Goal: Information Seeking & Learning: Learn about a topic

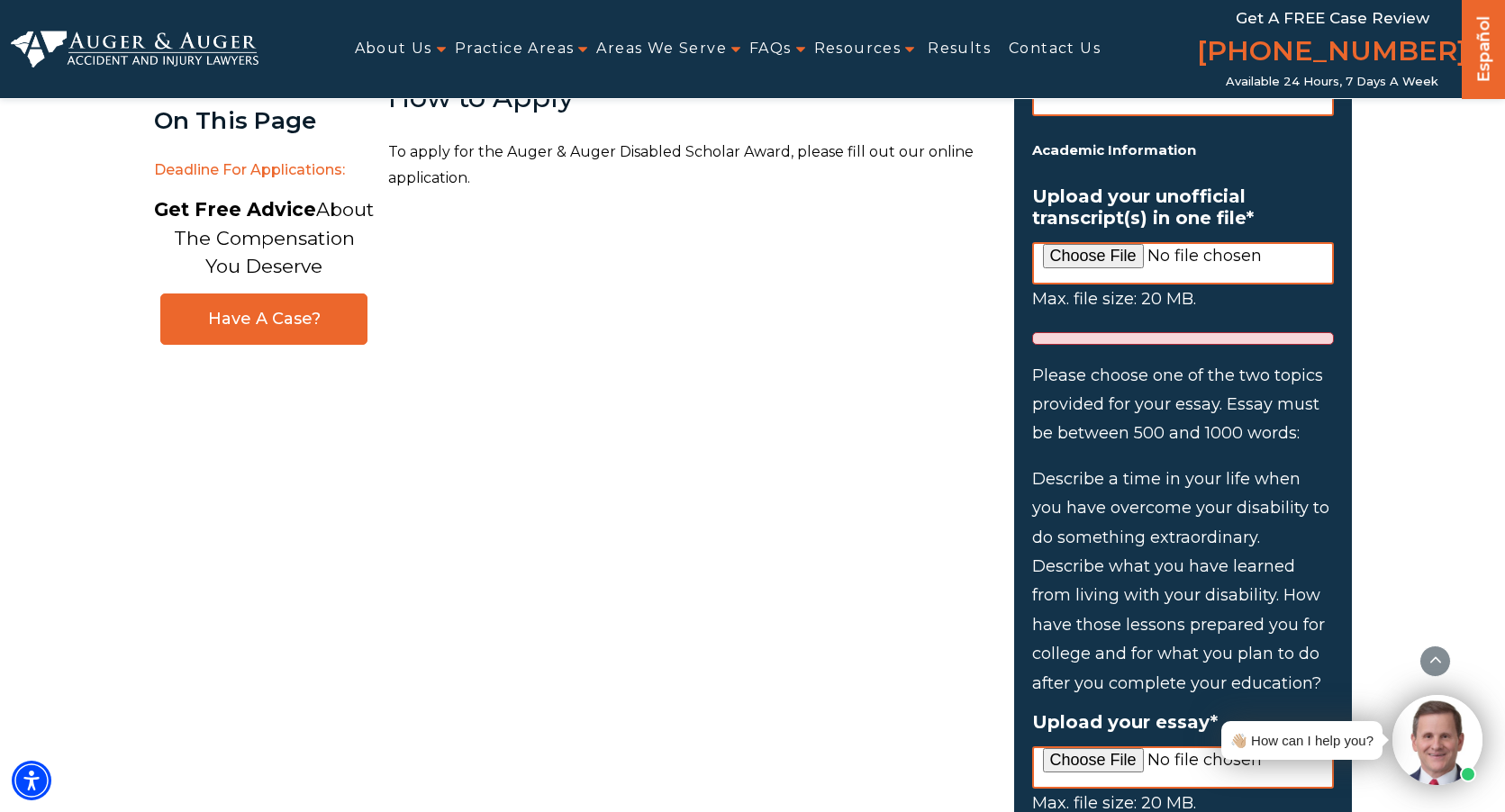
scroll to position [1558, 0]
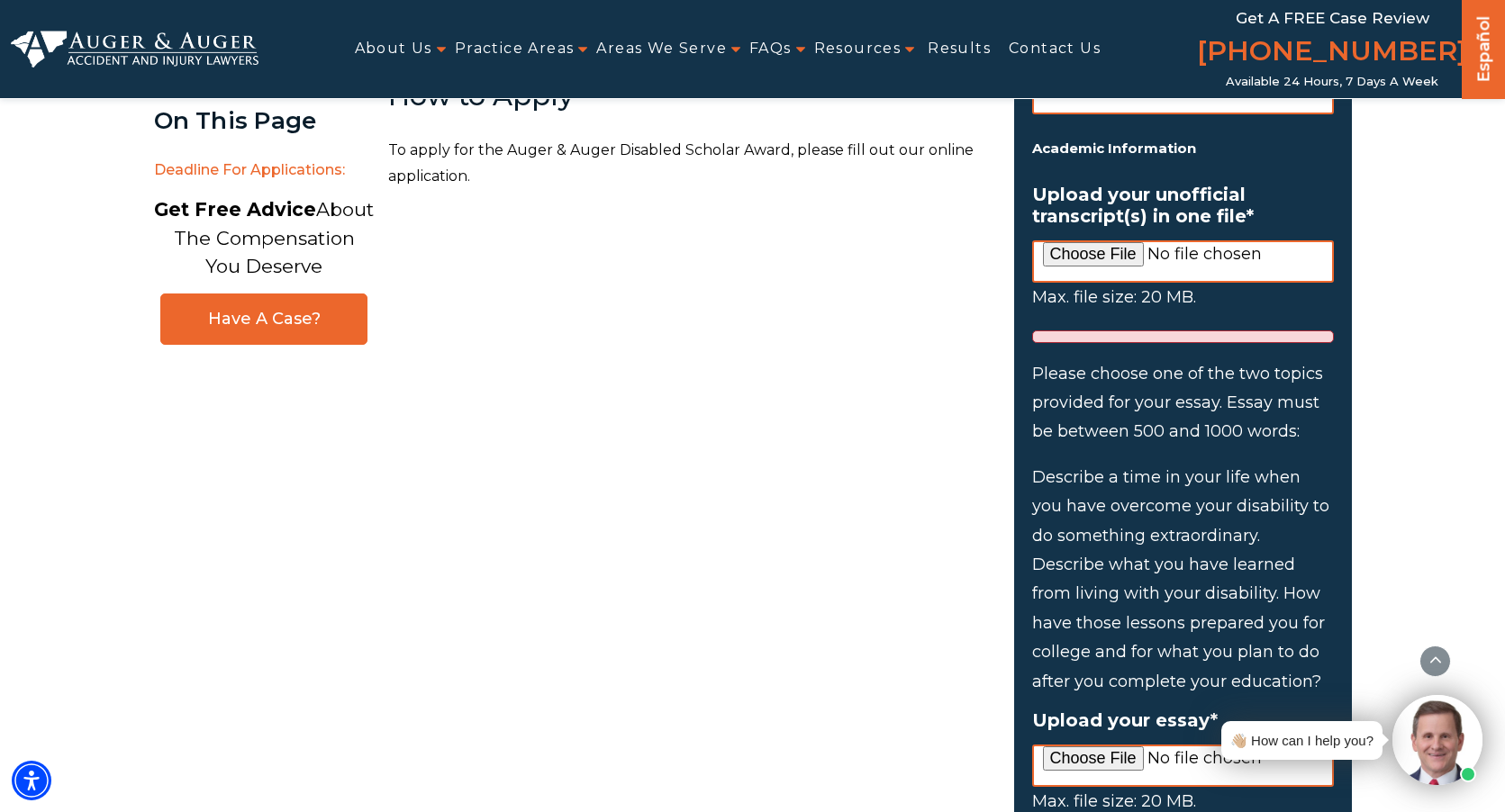
drag, startPoint x: 1035, startPoint y: 543, endPoint x: 1337, endPoint y: 664, distance: 325.3
copy li "Describe what you have learned from living with your disability. How have those…"
